Goal: Task Accomplishment & Management: Use online tool/utility

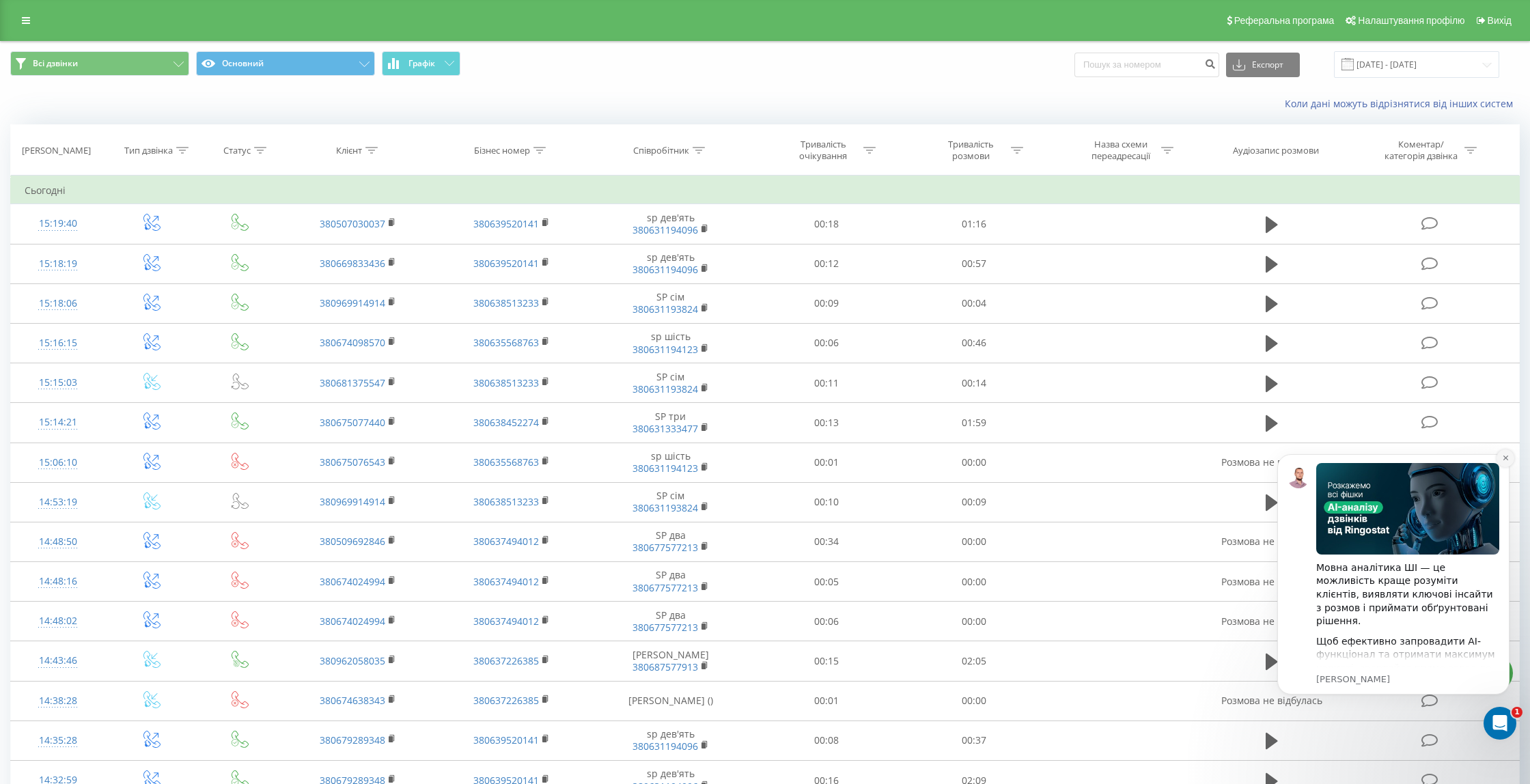
click at [1506, 462] on button "Dismiss notification" at bounding box center [1506, 458] width 18 height 18
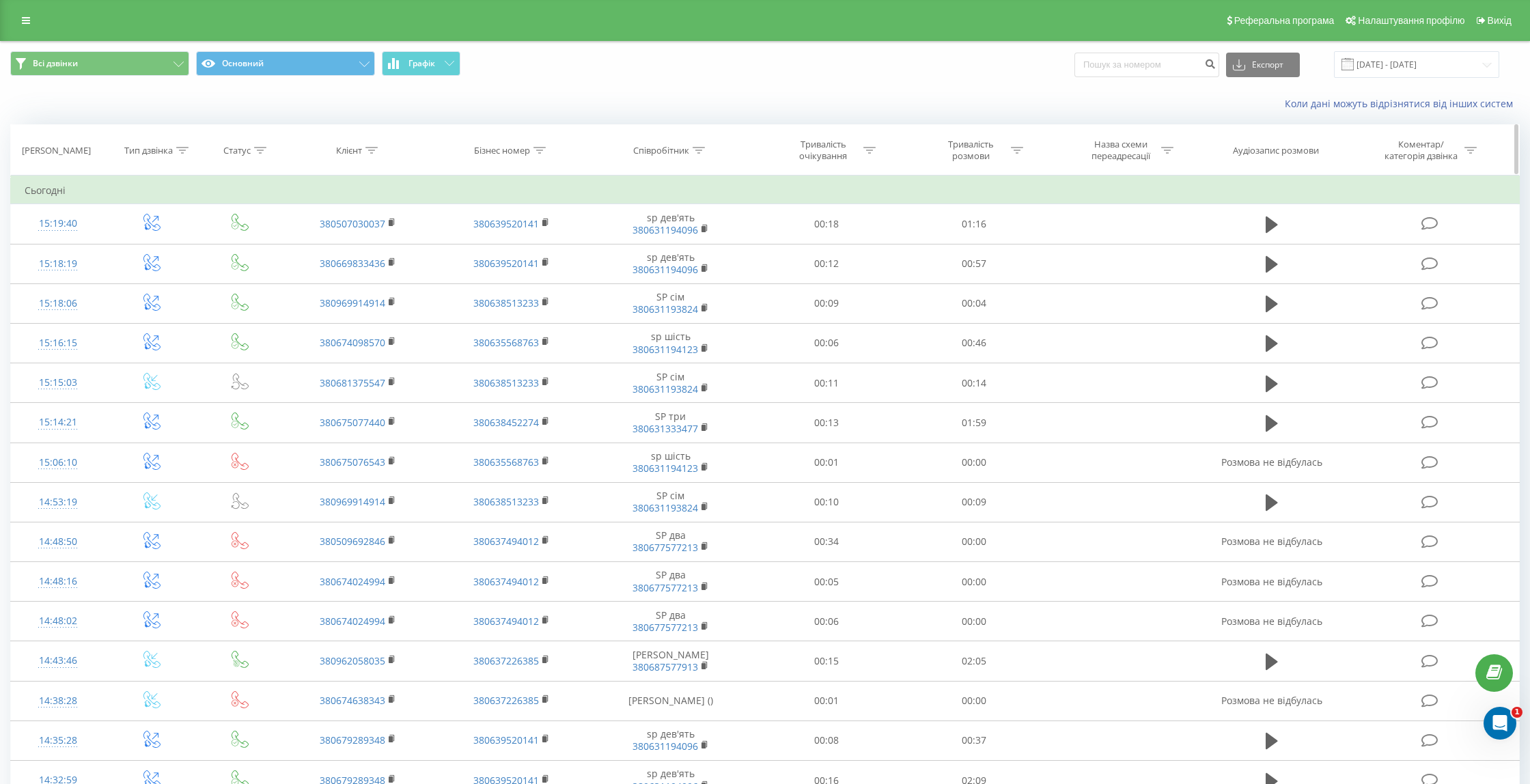
click at [699, 150] on icon at bounding box center [699, 150] width 13 height 7
click at [727, 209] on div at bounding box center [719, 216] width 15 height 21
click at [726, 210] on icon at bounding box center [719, 216] width 14 height 14
click at [715, 242] on input "text" at bounding box center [671, 247] width 120 height 23
type input "і"
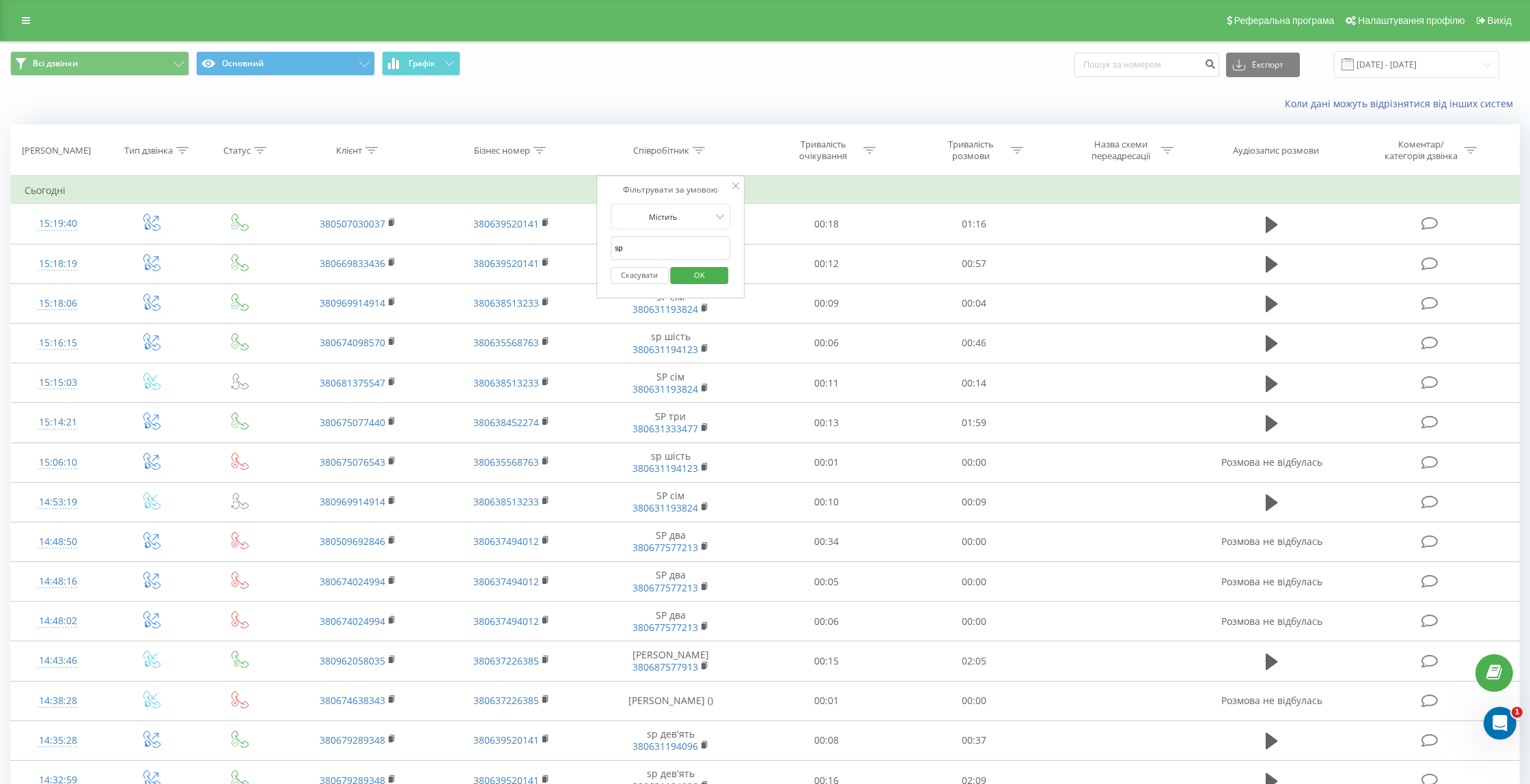
click at [718, 277] on span "OK" at bounding box center [699, 274] width 38 height 21
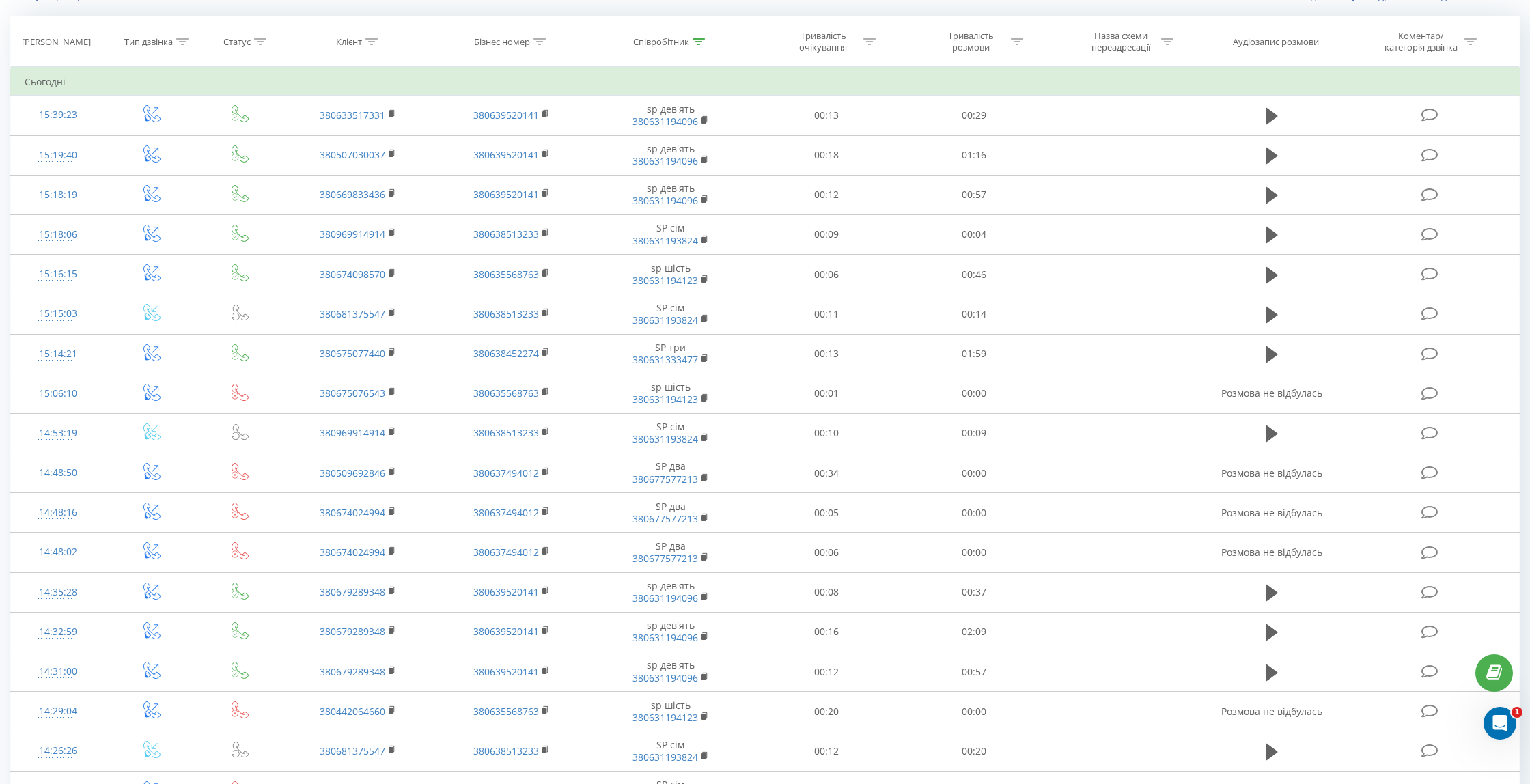
scroll to position [102, 0]
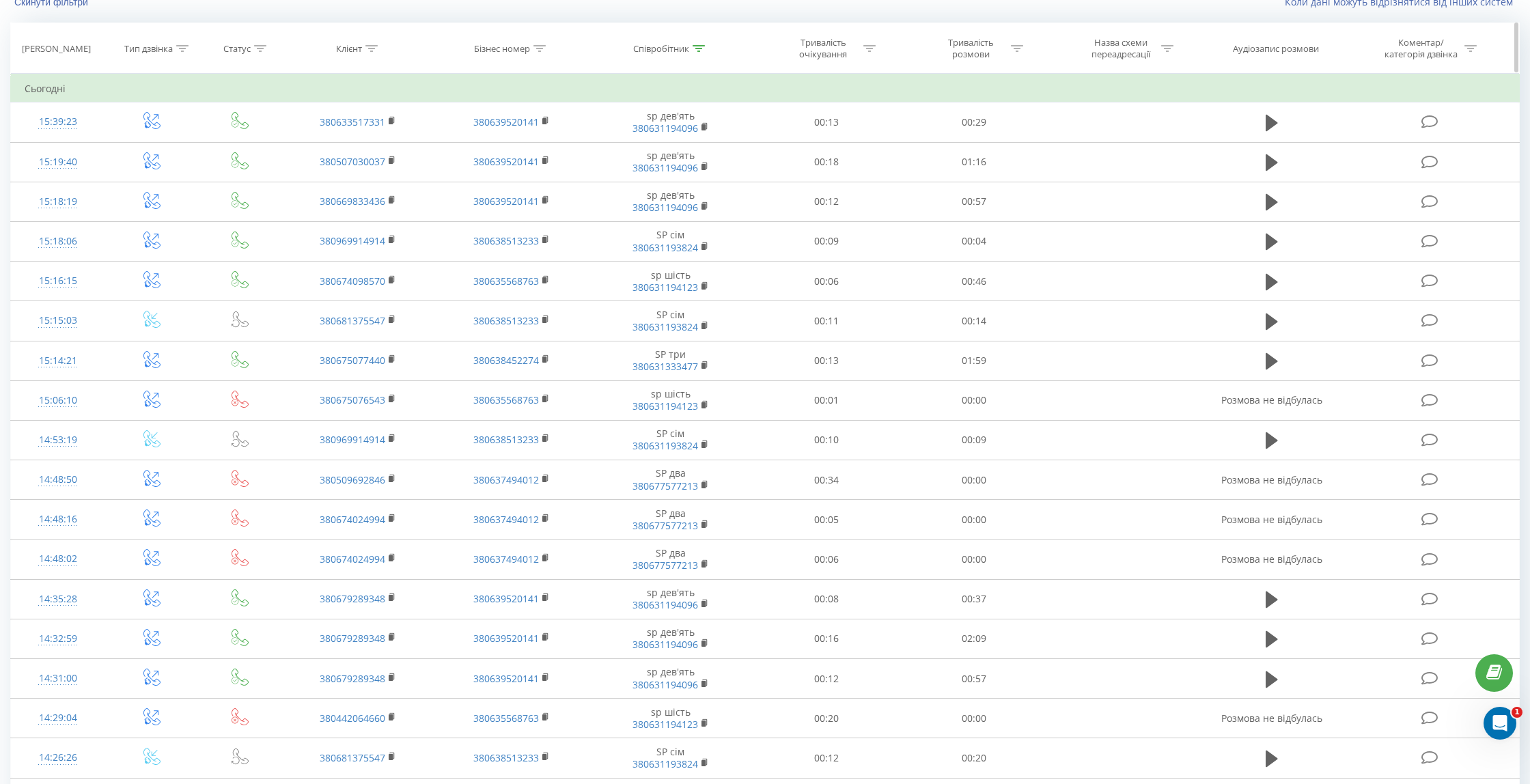
click at [700, 54] on th "Співробітник" at bounding box center [671, 49] width 165 height 51
click at [699, 48] on icon at bounding box center [699, 49] width 13 height 7
click at [670, 145] on input "sp" at bounding box center [671, 146] width 120 height 23
type input "s"
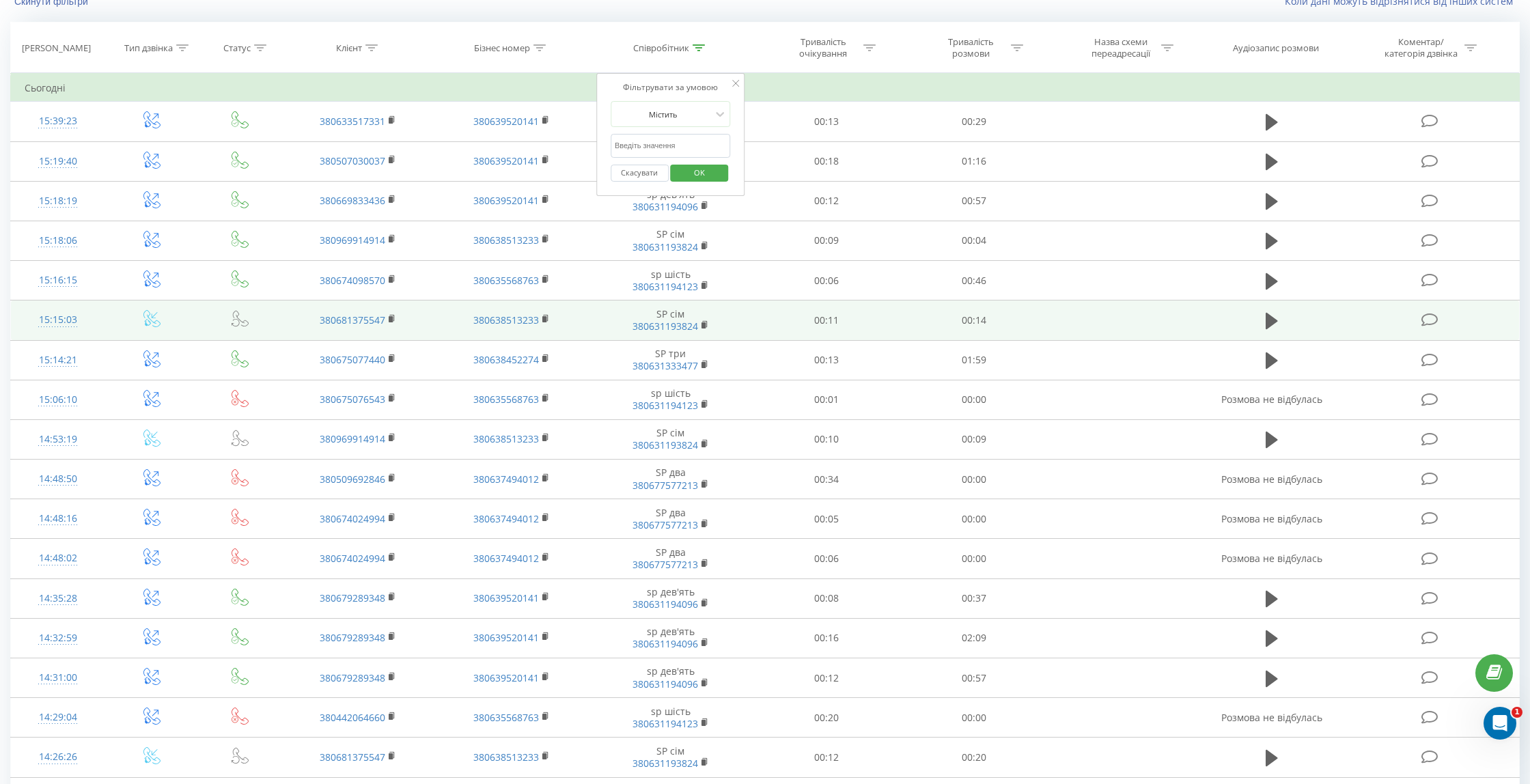
click at [907, 335] on td "00:14" at bounding box center [973, 321] width 147 height 40
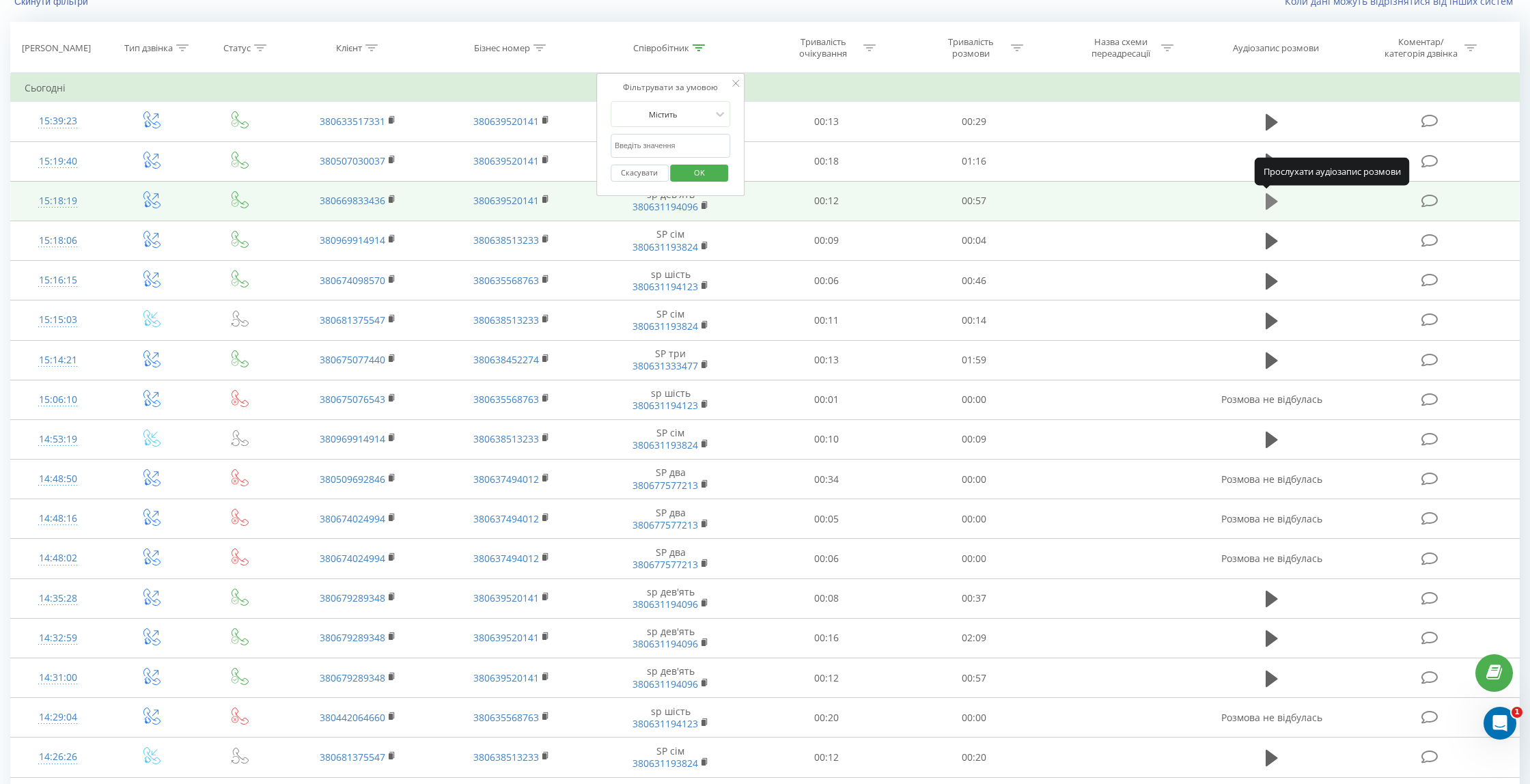
click at [1269, 203] on icon at bounding box center [1272, 201] width 13 height 16
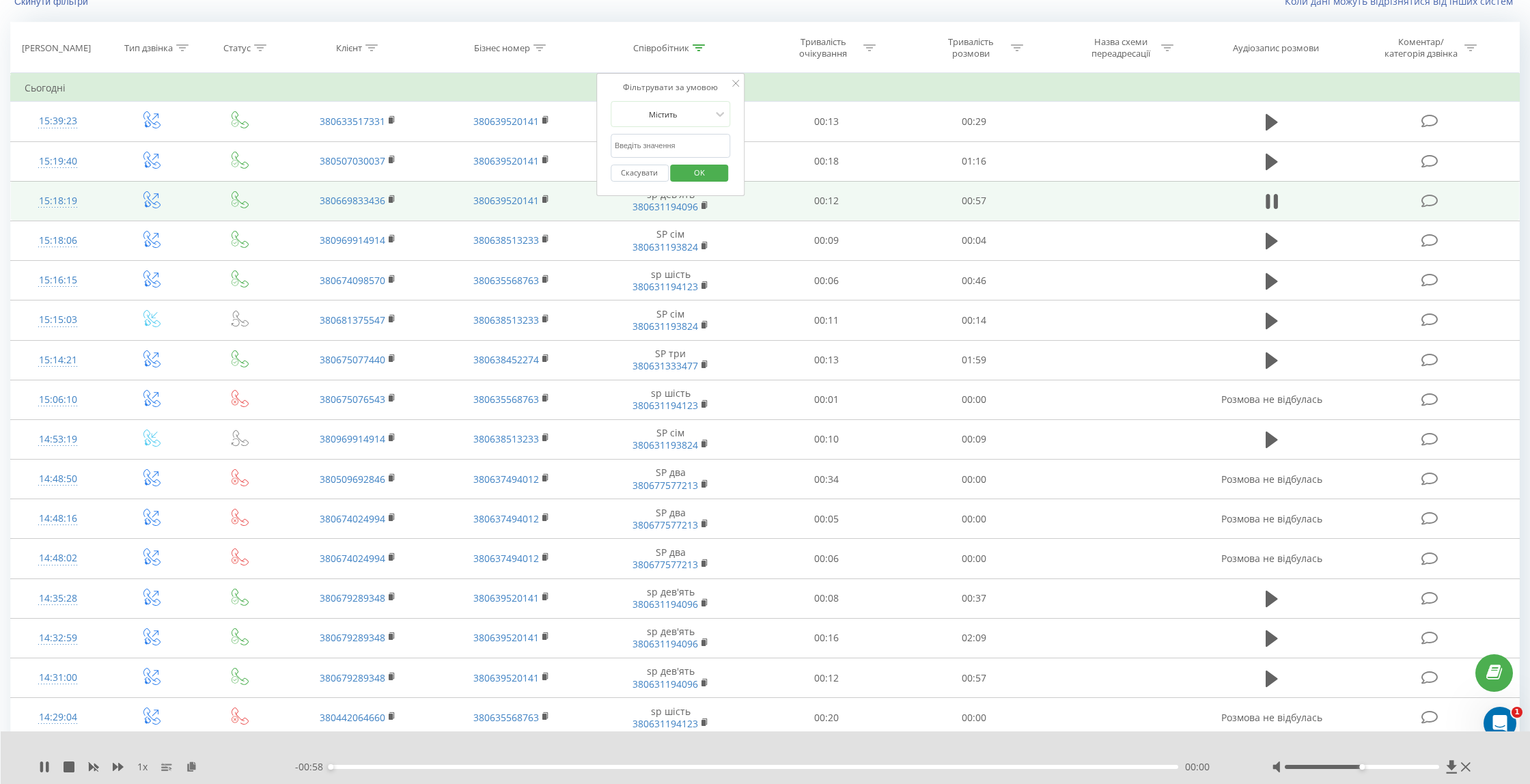
click at [1269, 203] on icon at bounding box center [1267, 201] width 5 height 15
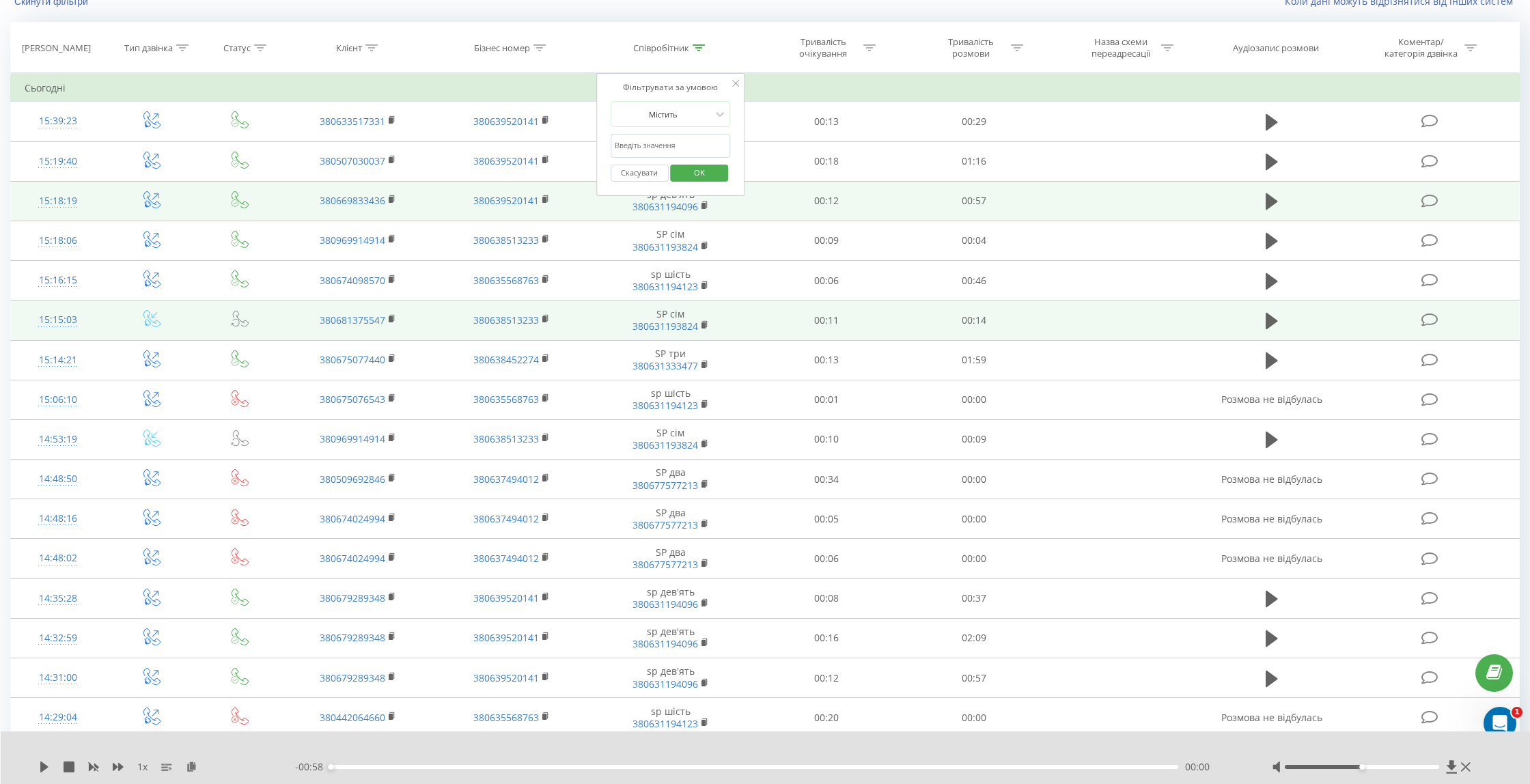
scroll to position [0, 0]
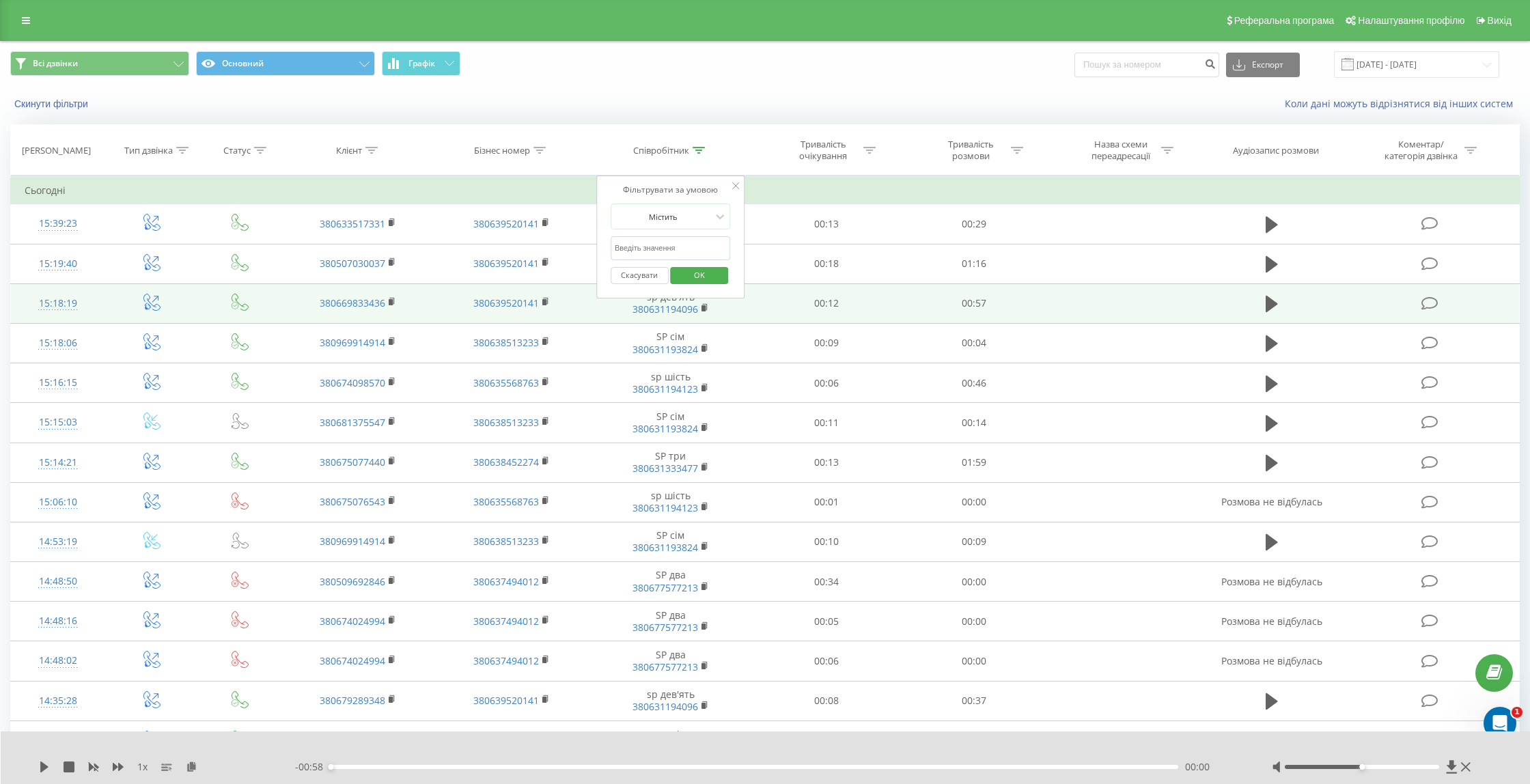
click at [734, 186] on icon at bounding box center [736, 186] width 7 height 7
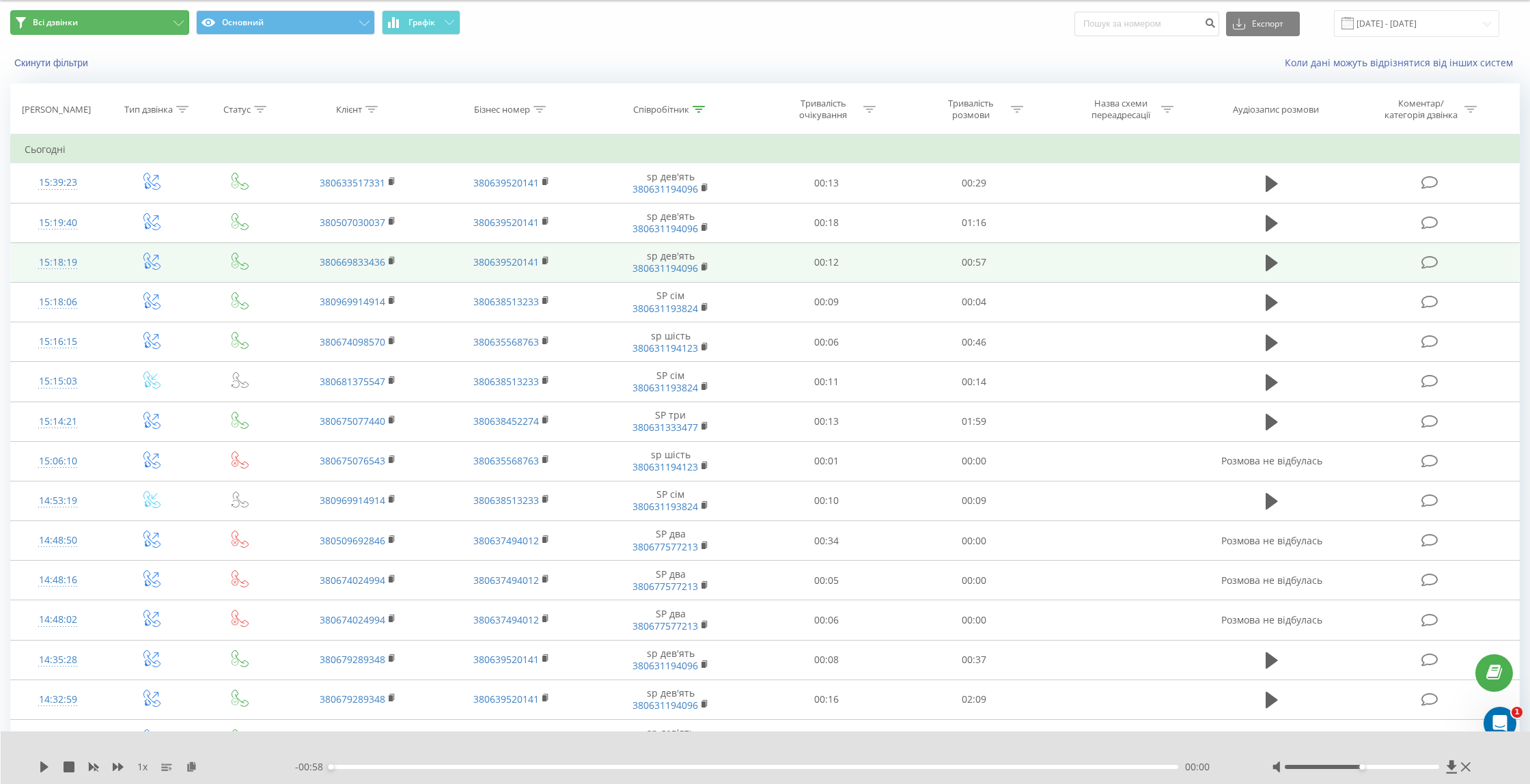
click at [66, 30] on button "Всі дзвінки" at bounding box center [99, 22] width 179 height 24
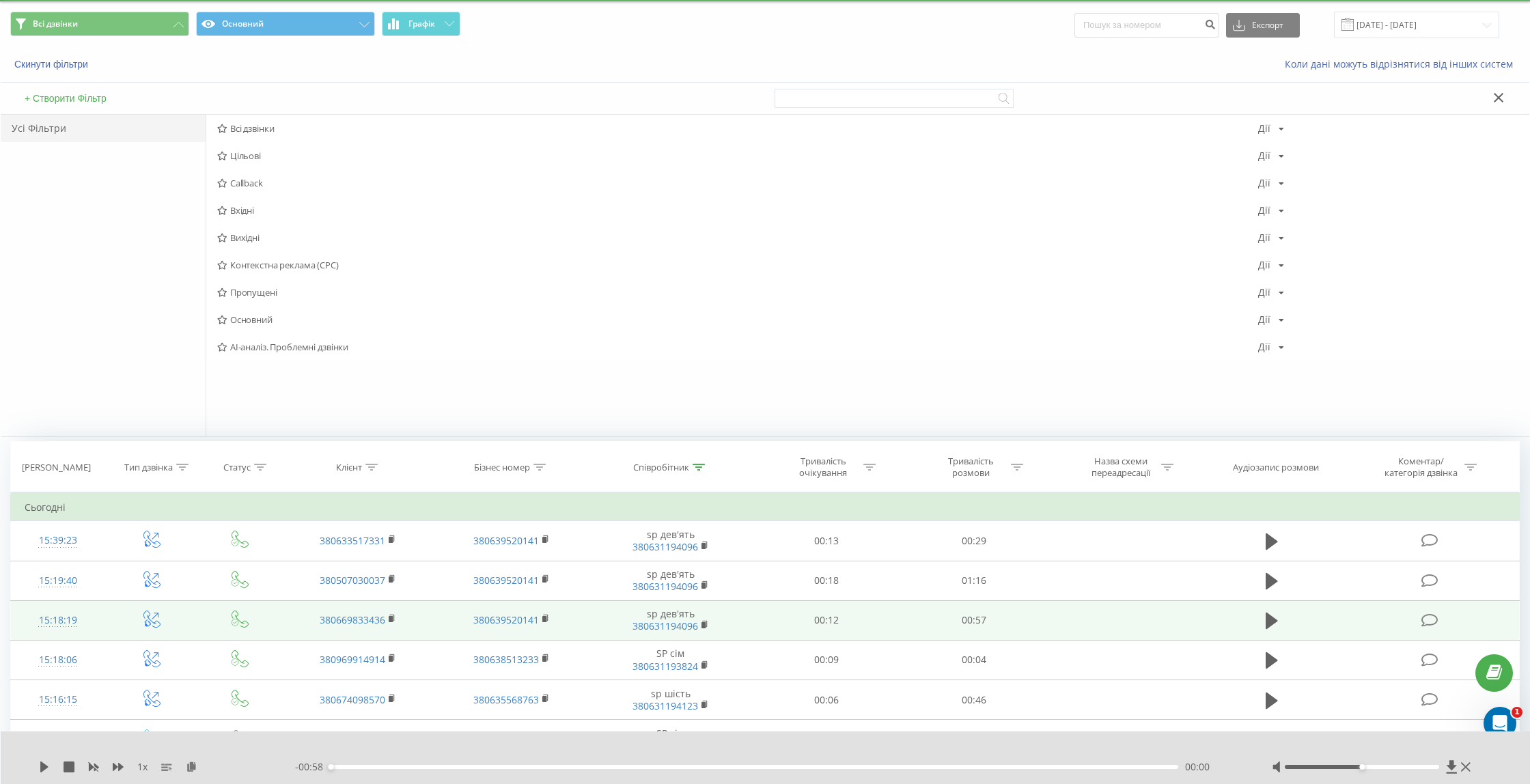
click at [709, 35] on span "Всі дзвінки Основний Графік" at bounding box center [382, 24] width 745 height 26
click at [1500, 100] on icon at bounding box center [1498, 98] width 10 height 10
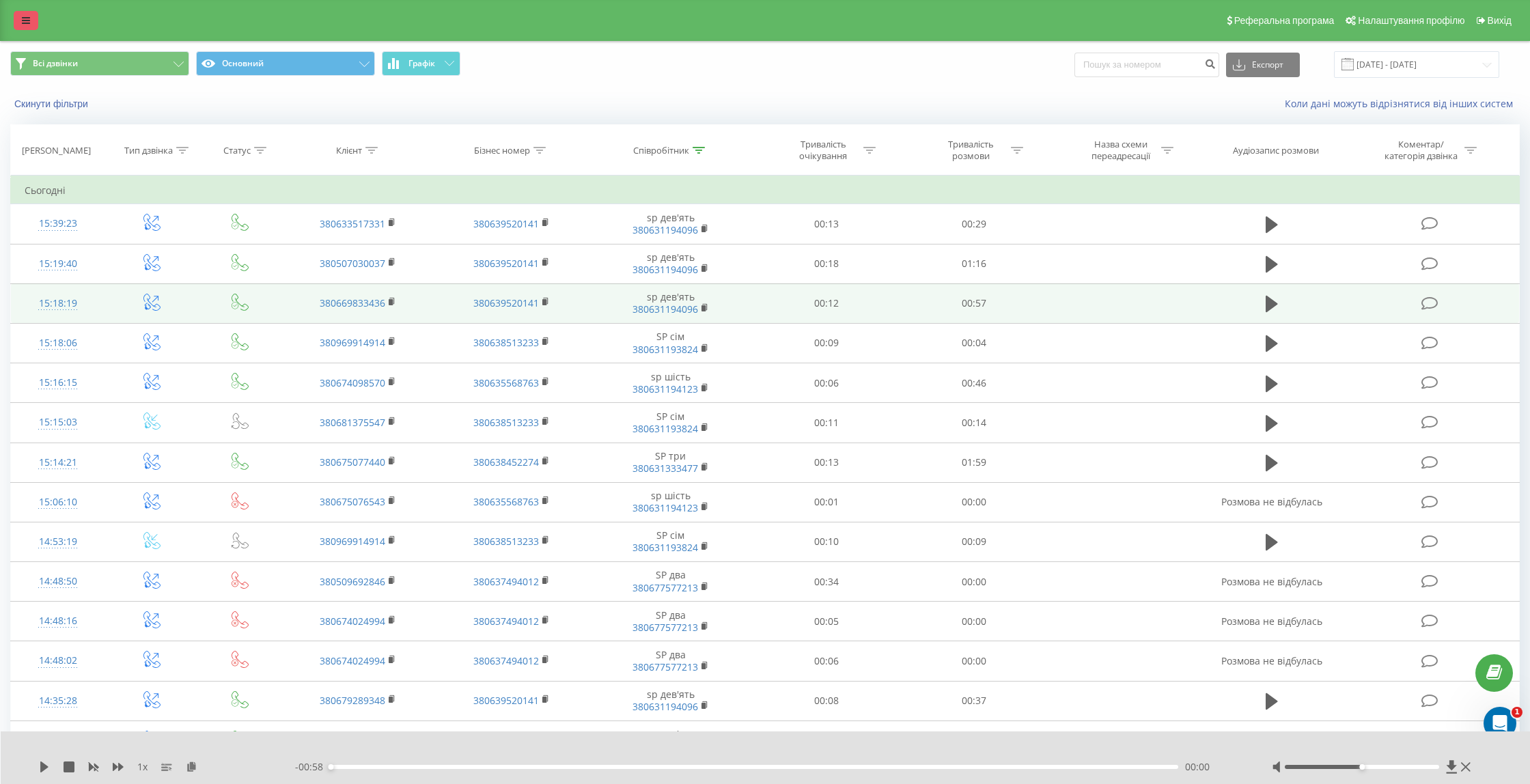
click at [22, 22] on icon at bounding box center [25, 20] width 8 height 10
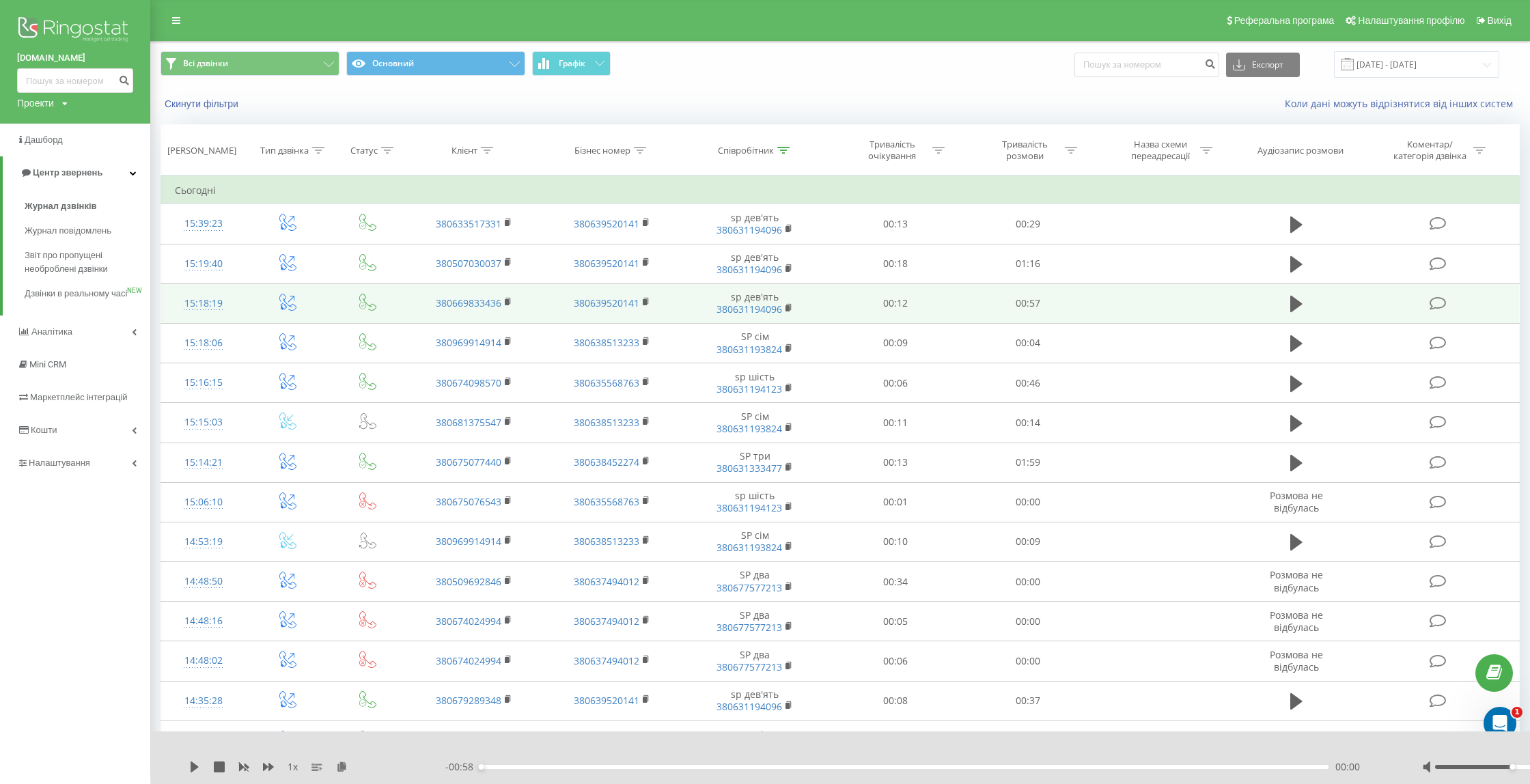
click at [54, 27] on img at bounding box center [75, 31] width 116 height 34
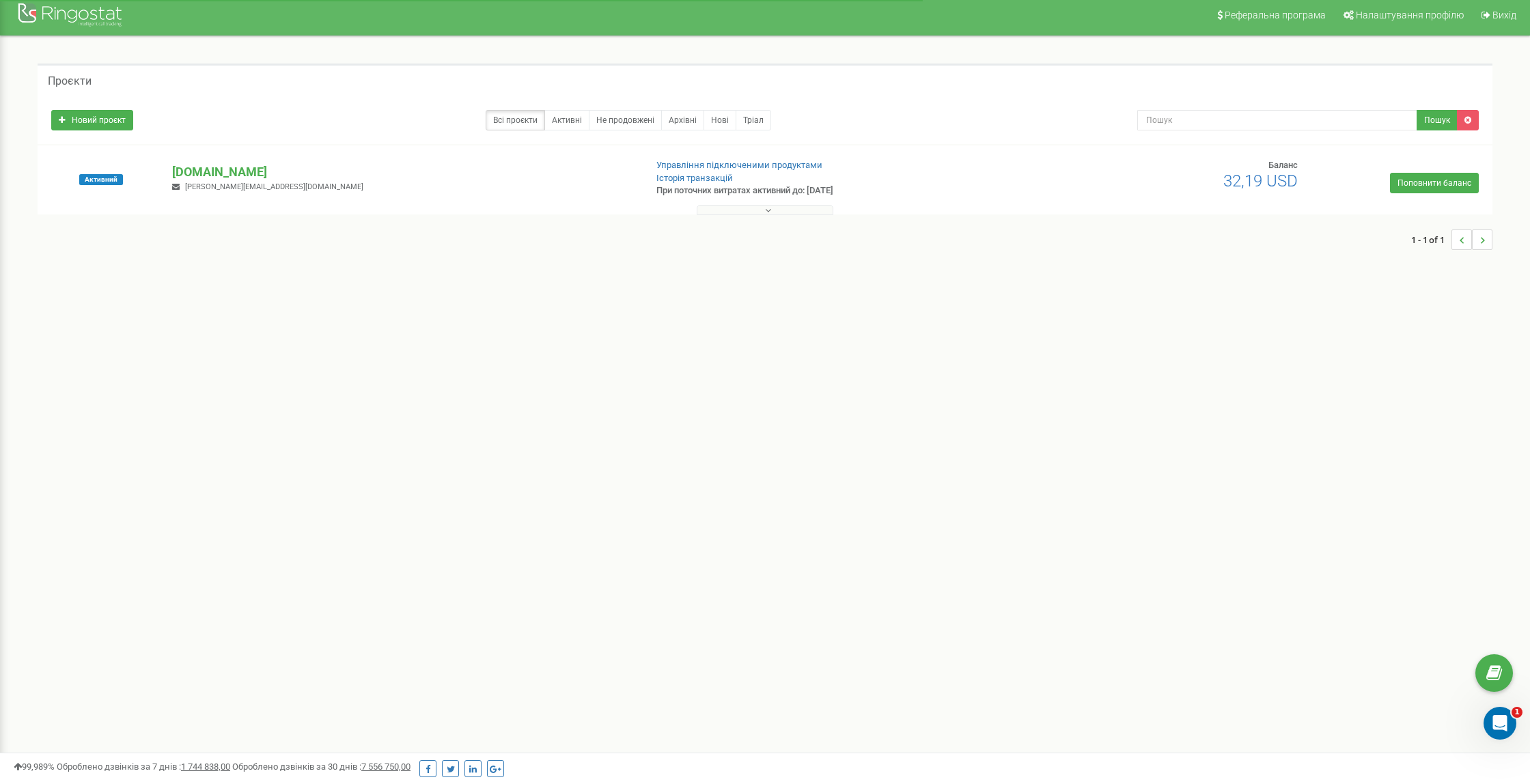
scroll to position [8, 0]
